Goal: Information Seeking & Learning: Learn about a topic

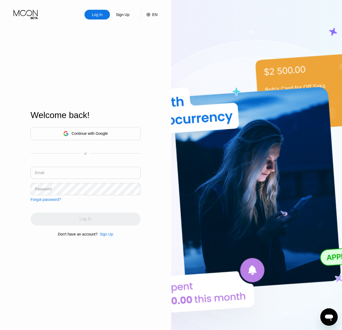
type input "q192837@gmail.com"
click at [72, 217] on div "Log In" at bounding box center [86, 219] width 110 height 13
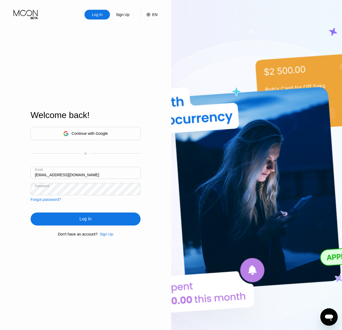
click at [75, 218] on div "Log In" at bounding box center [86, 219] width 110 height 13
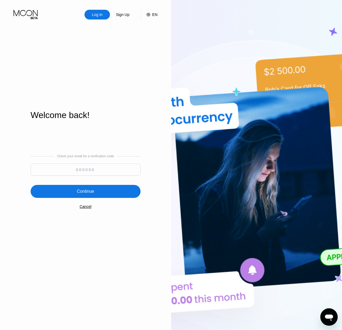
click at [93, 168] on input at bounding box center [86, 170] width 110 height 12
paste input "729255"
type input "729255"
click at [92, 188] on div "Continue" at bounding box center [86, 191] width 110 height 13
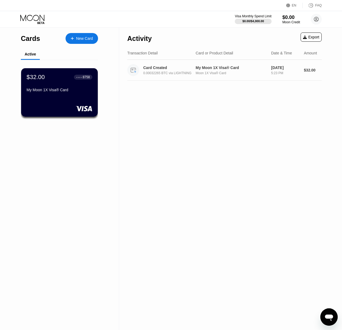
click at [175, 74] on div "0.00032265 BTC via LIGHTNING" at bounding box center [172, 73] width 58 height 4
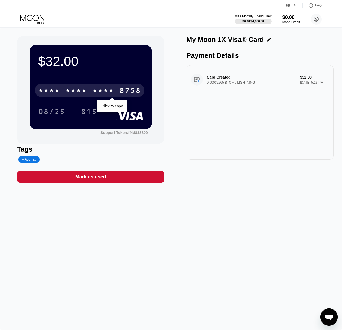
click at [89, 93] on div "* * * * * * * * * * * * 8758" at bounding box center [89, 91] width 109 height 14
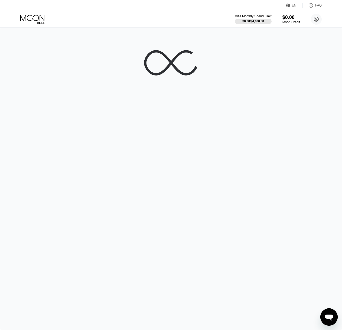
click at [319, 5] on div "FAQ" at bounding box center [318, 6] width 7 height 4
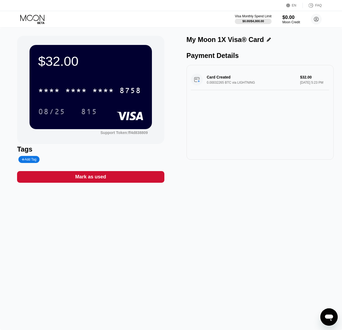
click at [223, 77] on div "Card Created 0.00032265 BTC via LIGHTNING $32.00 Jun 04, 2025 5:23 PM" at bounding box center [260, 79] width 138 height 21
click at [220, 80] on div "Card Created 0.00032265 BTC via LIGHTNING $32.00 [DATE] 5:23 PM" at bounding box center [260, 79] width 138 height 21
click at [298, 77] on div "Card Created 0.00032265 BTC via LIGHTNING $32.00 [DATE] 5:23 PM" at bounding box center [260, 79] width 138 height 21
click at [209, 59] on div "Payment Details" at bounding box center [260, 56] width 147 height 8
click at [232, 42] on div "My Moon 1X Visa® Card" at bounding box center [225, 40] width 77 height 8
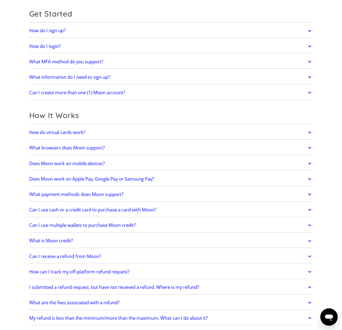
scroll to position [54, 0]
click at [71, 133] on h2 "How do virtual cards work?" at bounding box center [57, 131] width 56 height 5
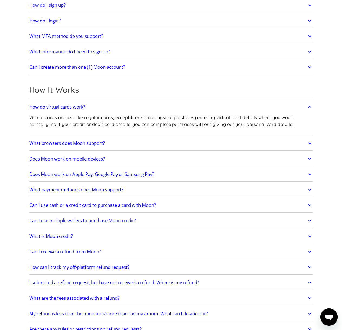
scroll to position [81, 0]
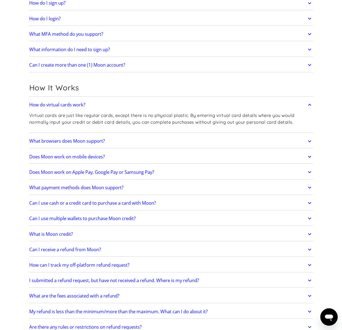
click at [76, 140] on h2 "What browsers does Moon support?" at bounding box center [67, 140] width 76 height 5
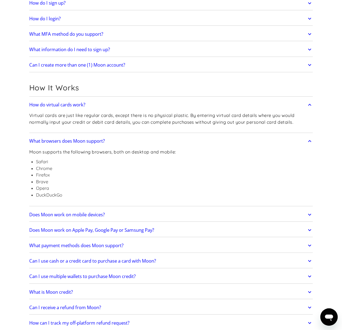
click at [76, 140] on h2 "What browsers does Moon support?" at bounding box center [67, 140] width 76 height 5
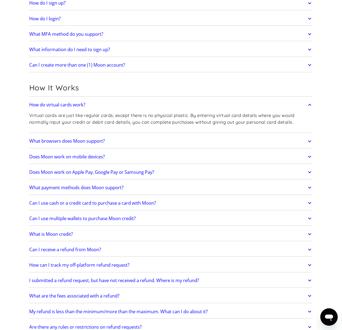
click at [76, 158] on h2 "Does Moon work on mobile devices?" at bounding box center [67, 156] width 76 height 5
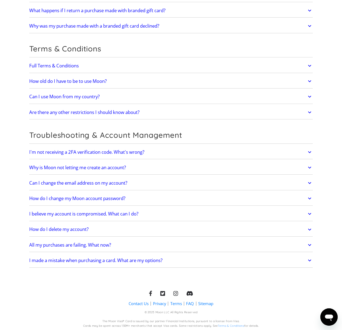
scroll to position [1078, 0]
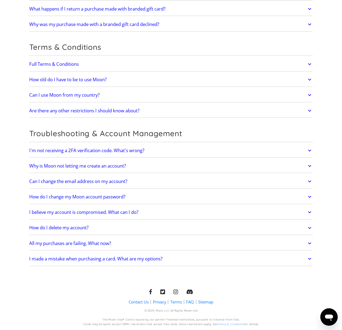
click at [74, 245] on h2 "All my purchases are failing. What now?" at bounding box center [70, 243] width 82 height 5
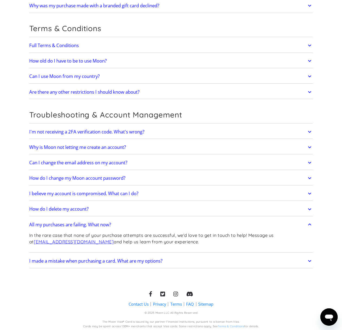
scroll to position [1099, 0]
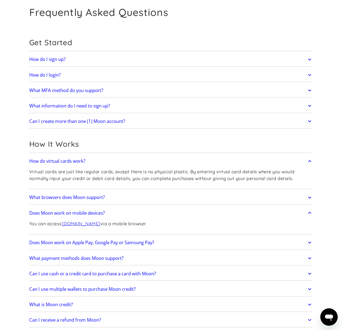
scroll to position [27, 0]
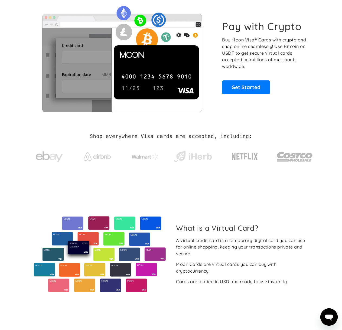
scroll to position [27, 0]
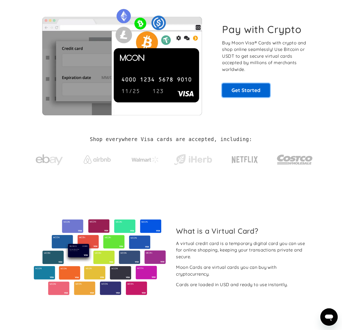
click at [249, 93] on link "Get Started" at bounding box center [246, 90] width 48 height 14
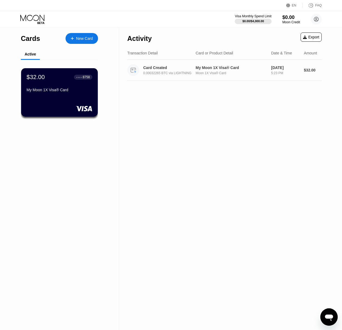
click at [160, 66] on div "Card Created" at bounding box center [170, 68] width 54 height 4
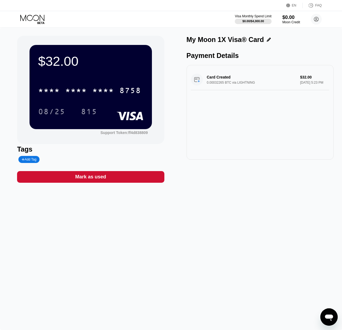
click at [248, 82] on div "Card Created 0.00032265 BTC via LIGHTNING $32.00 [DATE] 5:23 PM" at bounding box center [260, 79] width 138 height 21
click at [215, 81] on div "Card Created 0.00032265 BTC via LIGHTNING $32.00 [DATE] 5:23 PM" at bounding box center [260, 79] width 138 height 21
click at [133, 96] on div "8758" at bounding box center [130, 91] width 22 height 9
click at [317, 4] on div "FAQ" at bounding box center [318, 6] width 7 height 4
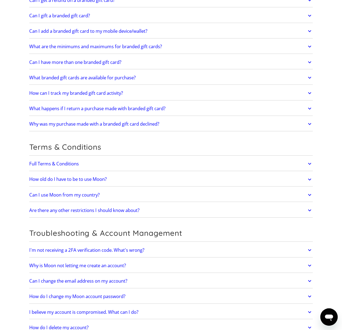
scroll to position [1043, 0]
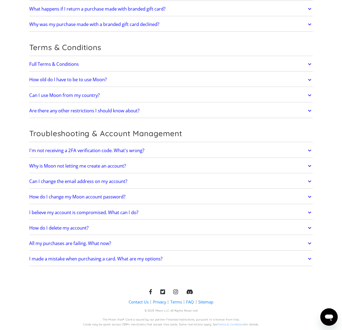
click at [144, 304] on link "Contact Us" at bounding box center [139, 302] width 20 height 6
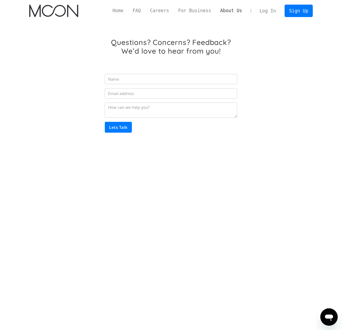
click at [238, 12] on link "About Us" at bounding box center [231, 10] width 31 height 7
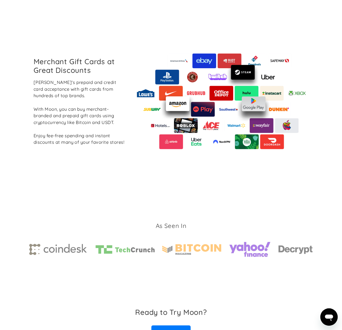
scroll to position [730, 0]
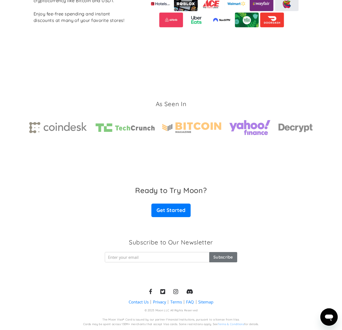
click at [177, 302] on link "Terms" at bounding box center [176, 302] width 12 height 6
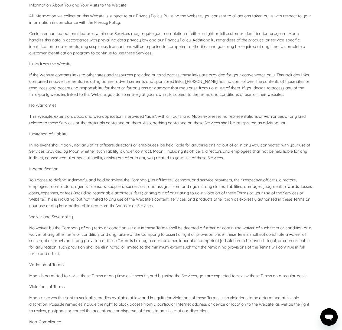
scroll to position [2325, 0]
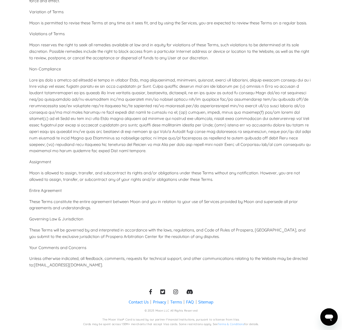
click at [206, 302] on link "Sitemap" at bounding box center [205, 302] width 15 height 6
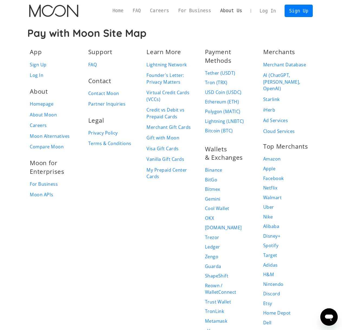
click at [233, 14] on link "About Us" at bounding box center [231, 10] width 31 height 7
